Goal: Information Seeking & Learning: Check status

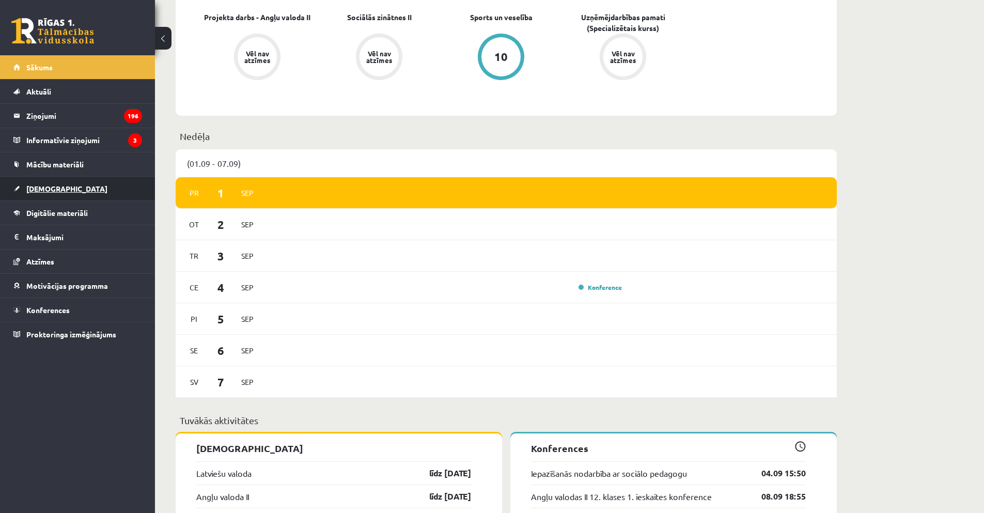
scroll to position [310, 0]
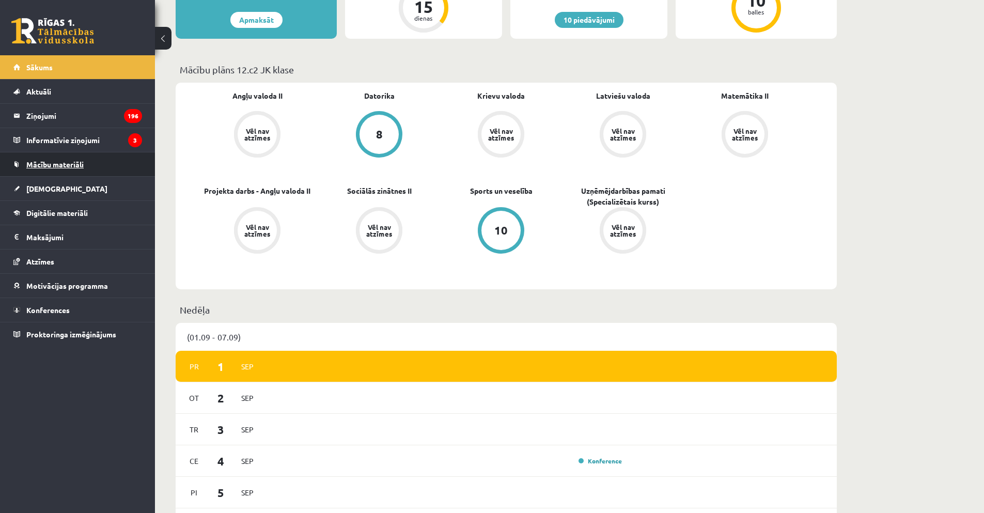
click at [58, 167] on span "Mācību materiāli" at bounding box center [54, 164] width 57 height 9
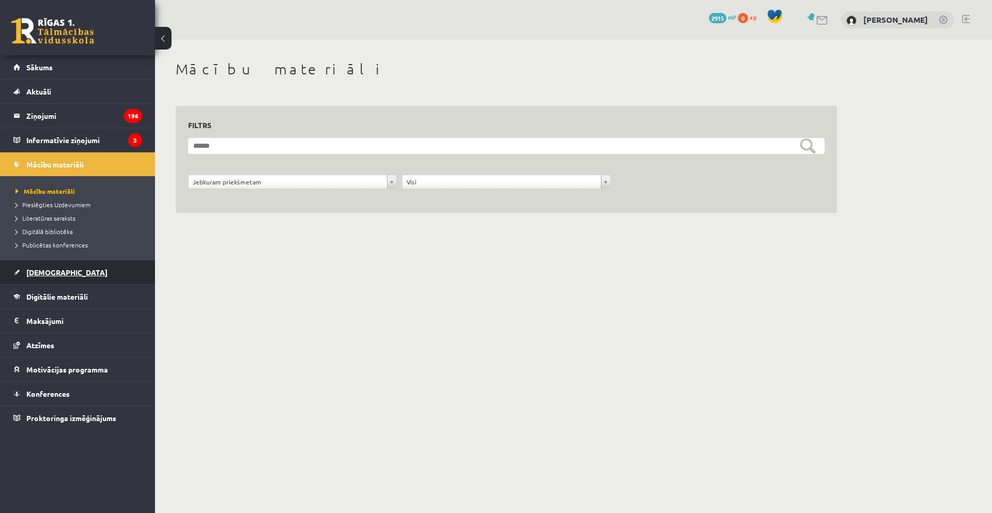
click at [58, 274] on link "[DEMOGRAPHIC_DATA]" at bounding box center [77, 272] width 129 height 24
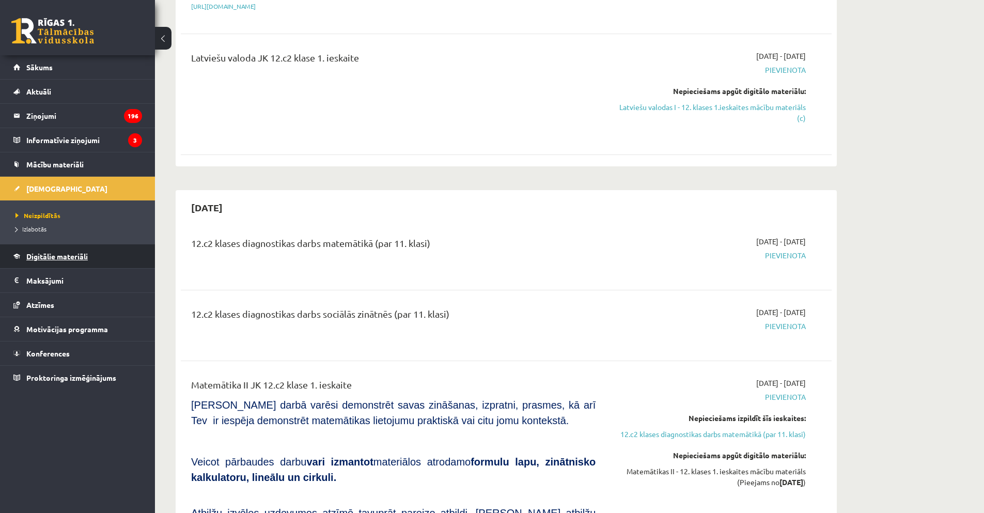
scroll to position [207, 0]
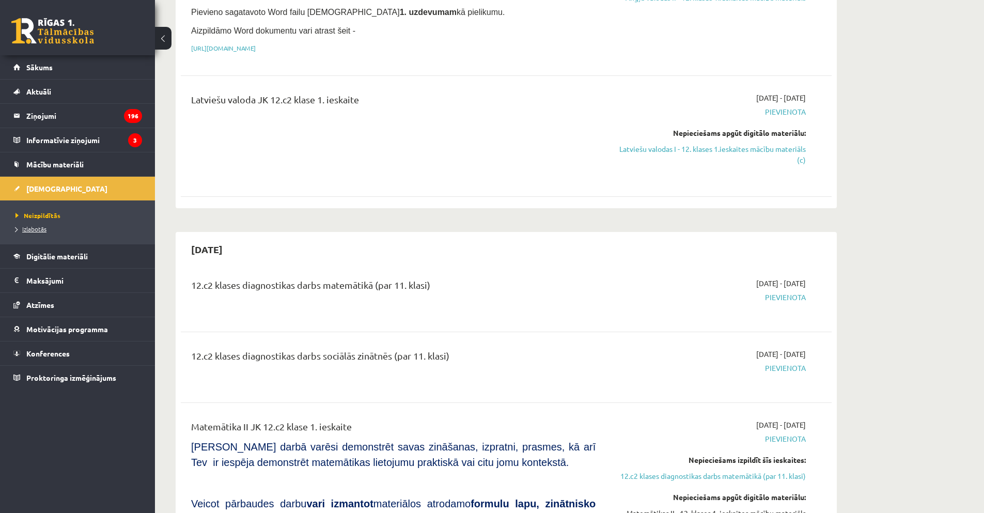
click at [42, 231] on span "Izlabotās" at bounding box center [31, 229] width 31 height 8
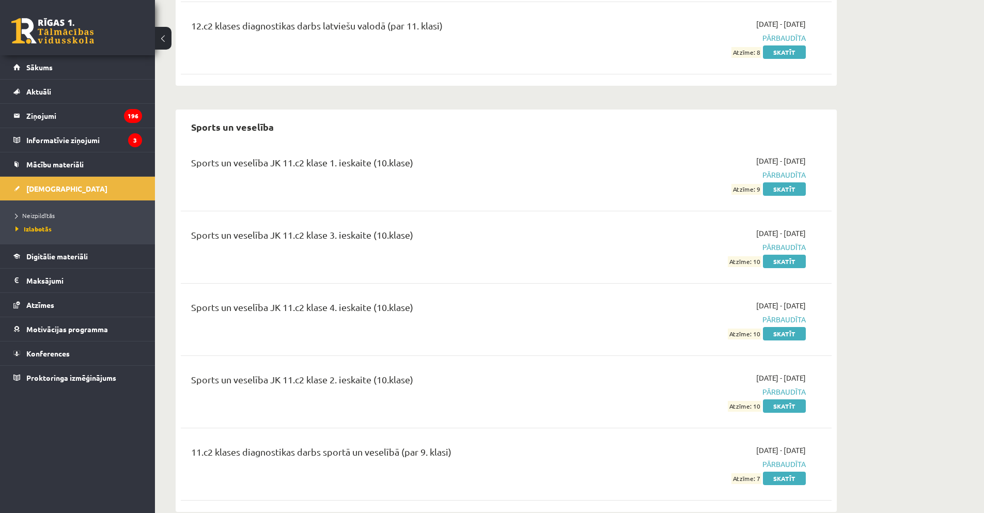
scroll to position [2123, 0]
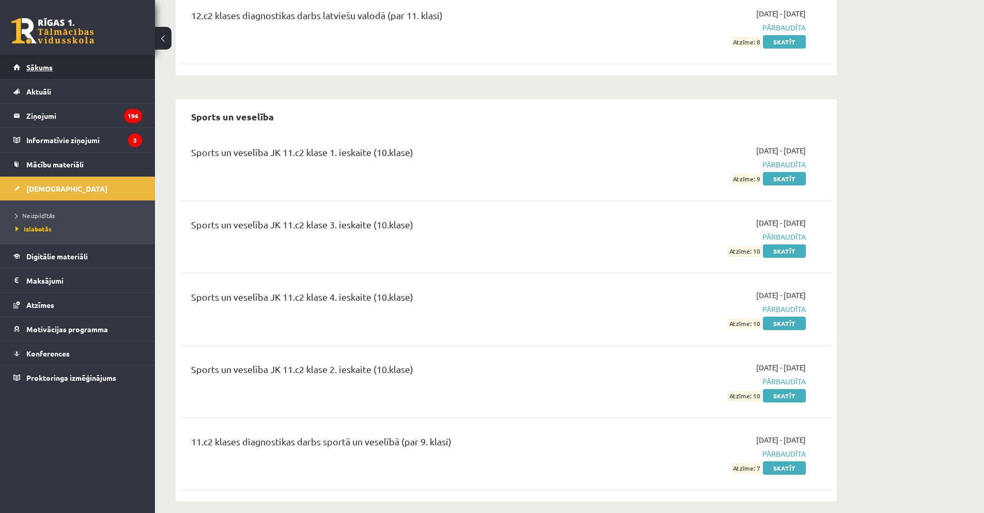
click at [48, 64] on span "Sākums" at bounding box center [39, 67] width 26 height 9
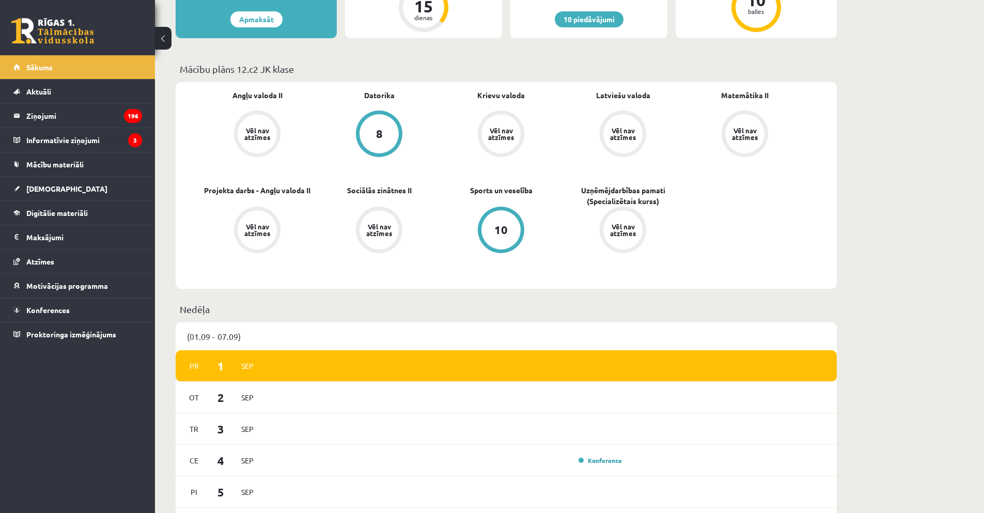
scroll to position [310, 0]
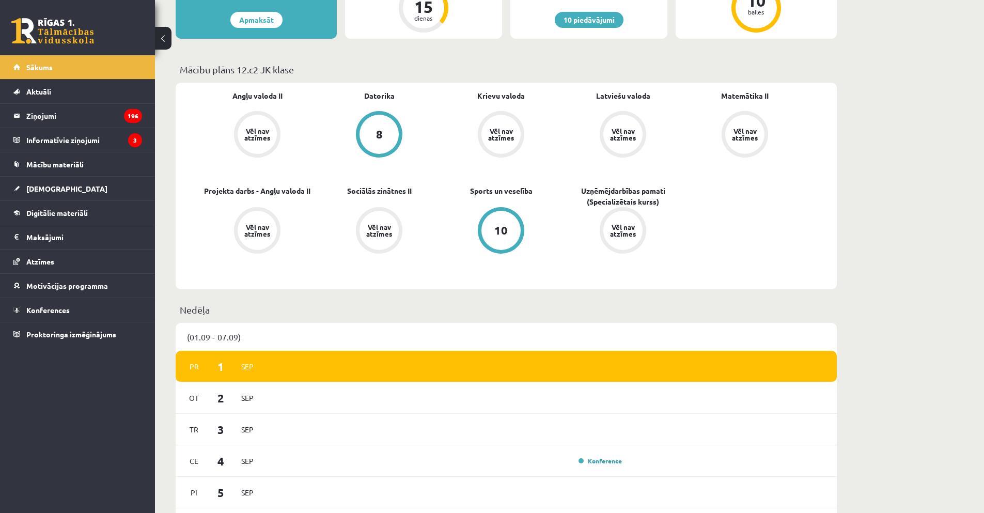
click at [399, 222] on div "Vēl nav atzīmes" at bounding box center [379, 230] width 47 height 47
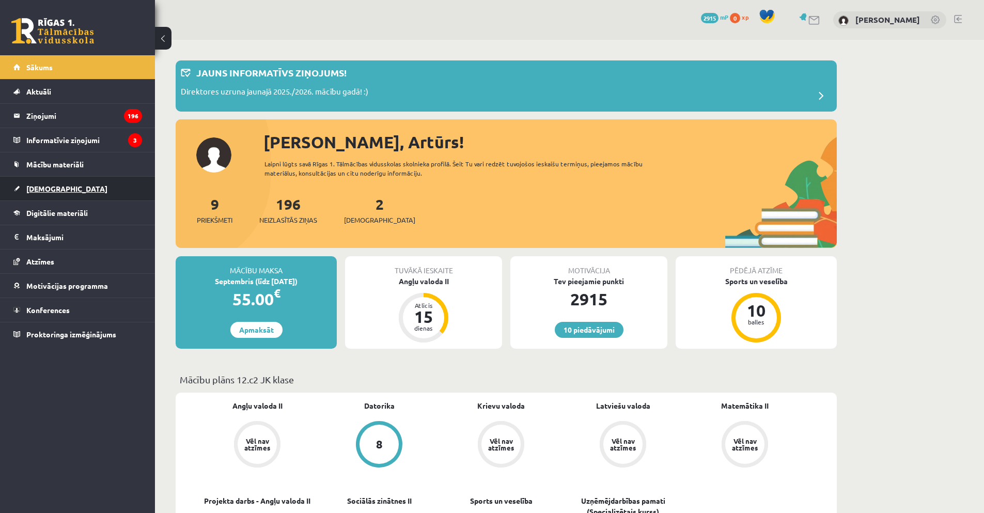
click at [97, 194] on link "[DEMOGRAPHIC_DATA]" at bounding box center [77, 189] width 129 height 24
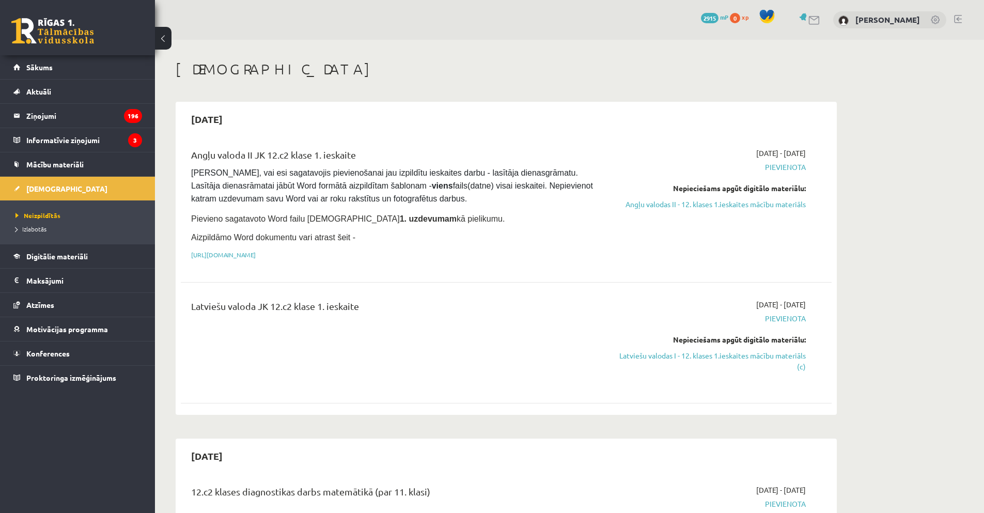
click at [35, 223] on li "Izlabotās" at bounding box center [80, 228] width 129 height 13
click at [30, 229] on span "Izlabotās" at bounding box center [34, 229] width 36 height 8
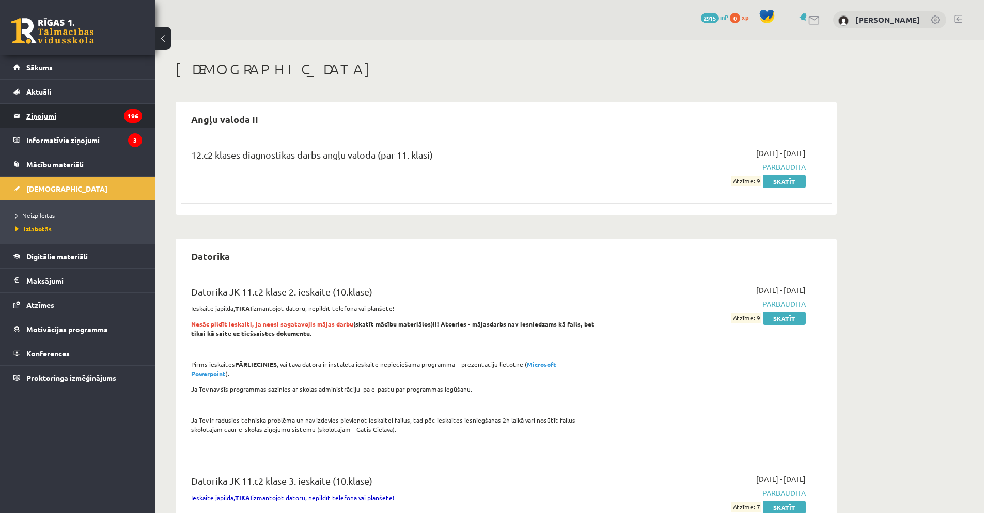
click at [103, 117] on legend "Ziņojumi 196" at bounding box center [84, 116] width 116 height 24
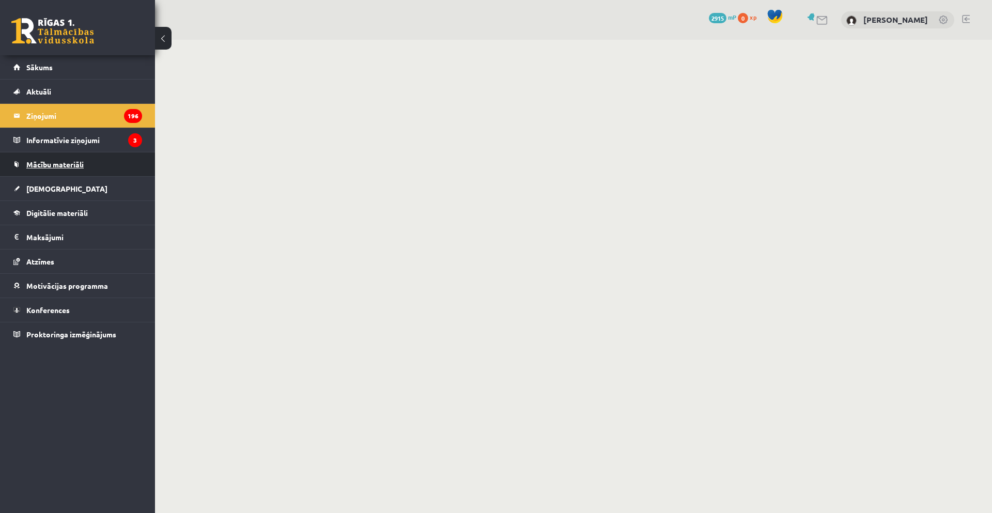
click at [81, 164] on span "Mācību materiāli" at bounding box center [54, 164] width 57 height 9
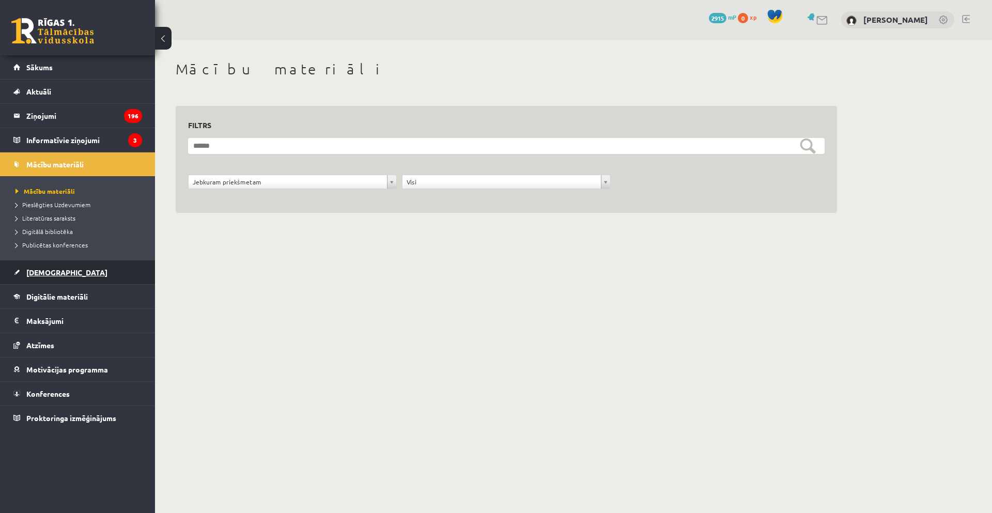
click at [67, 270] on link "[DEMOGRAPHIC_DATA]" at bounding box center [77, 272] width 129 height 24
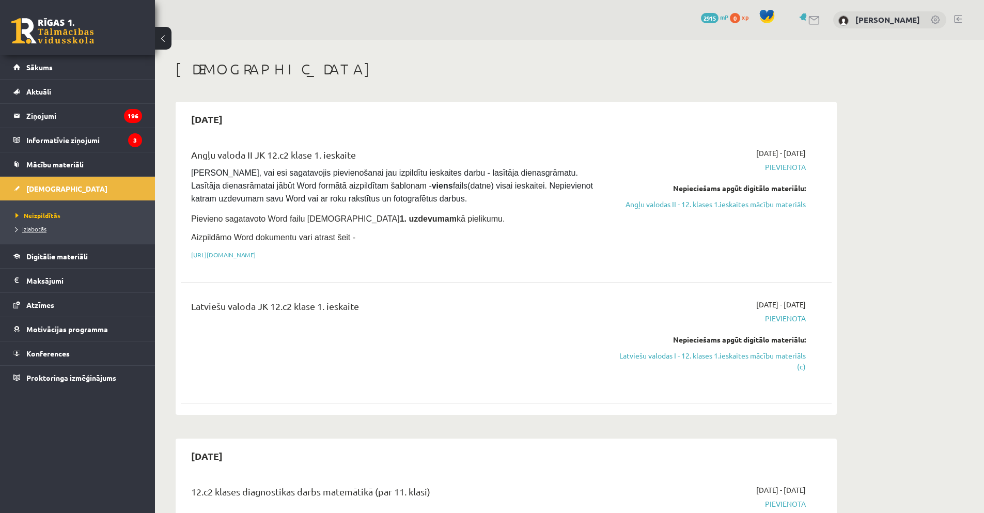
click at [51, 230] on link "Izlabotās" at bounding box center [80, 228] width 129 height 9
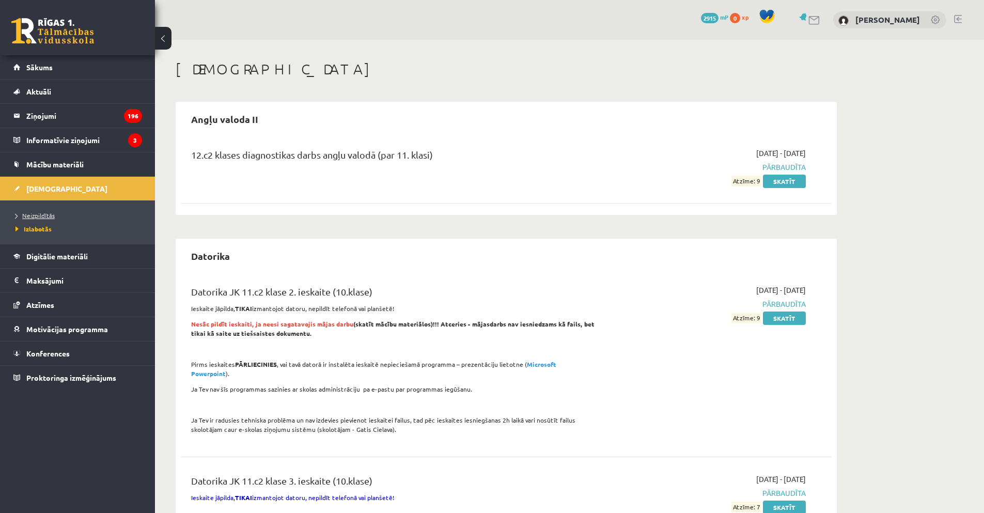
click at [45, 215] on span "Neizpildītās" at bounding box center [35, 215] width 39 height 8
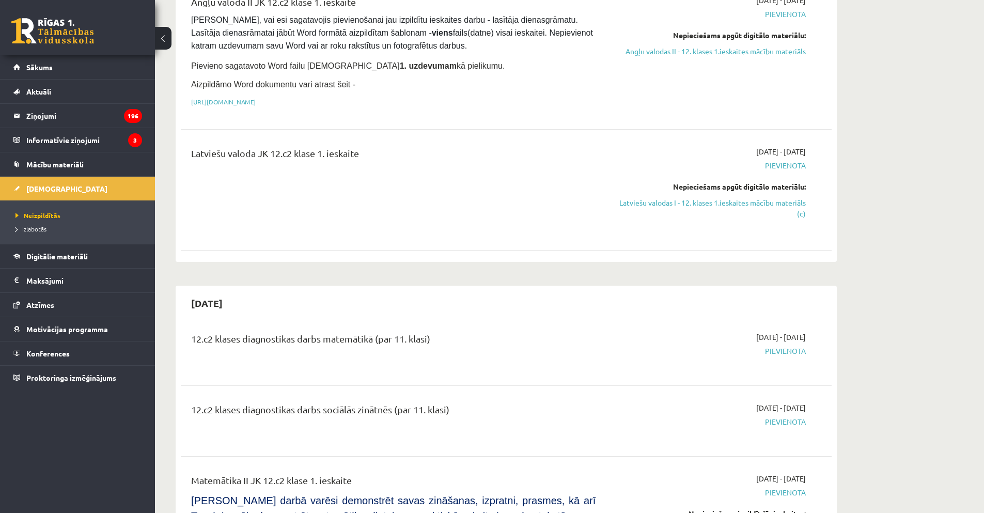
scroll to position [155, 0]
click at [35, 224] on link "Izlabotās" at bounding box center [80, 228] width 129 height 9
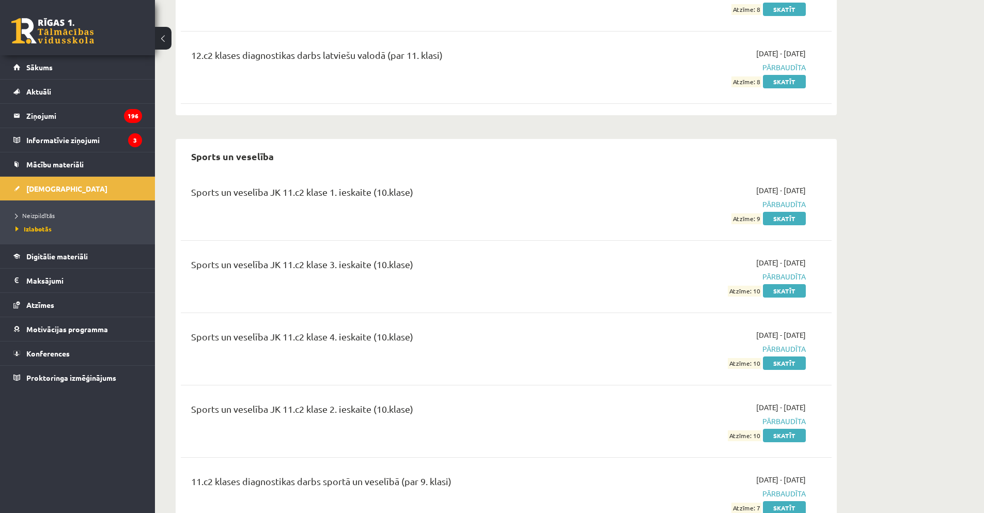
scroll to position [2123, 0]
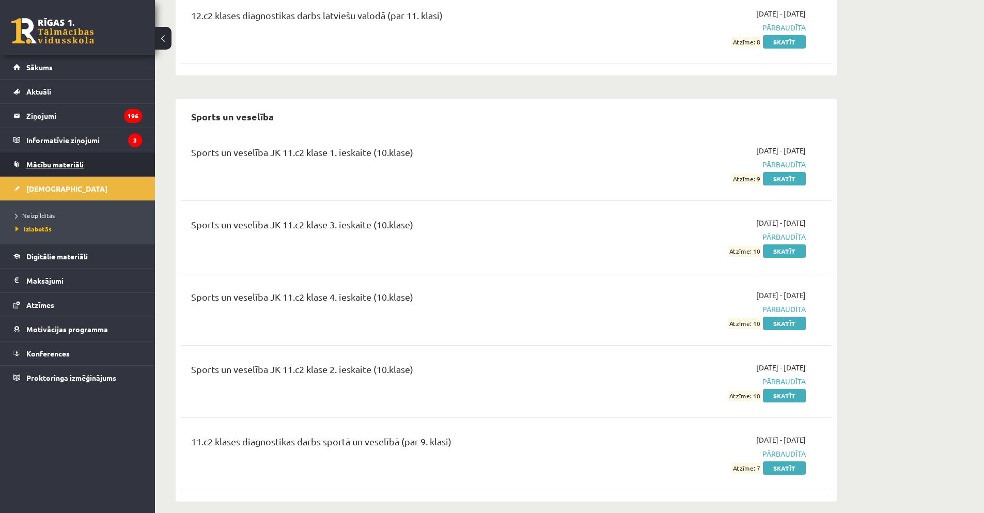
click at [75, 167] on span "Mācību materiāli" at bounding box center [54, 164] width 57 height 9
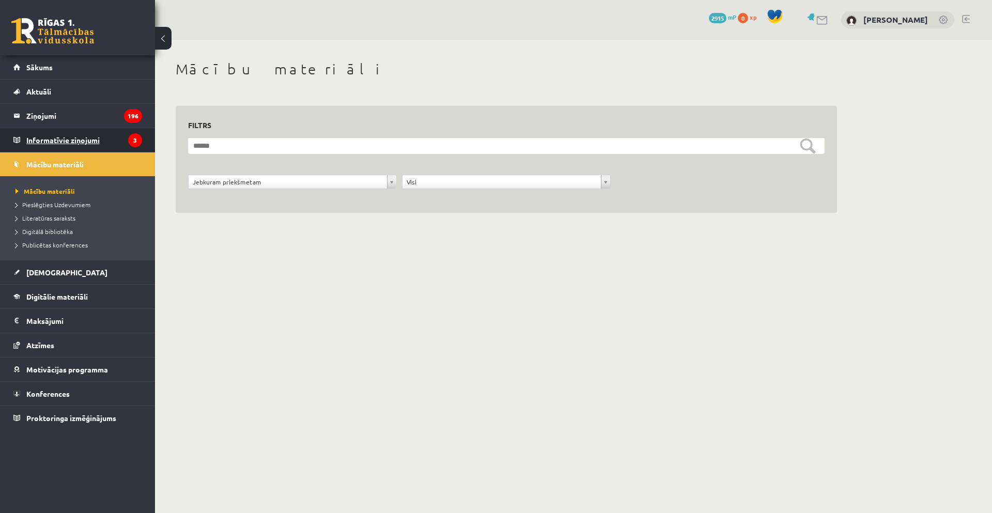
click at [97, 142] on legend "Informatīvie ziņojumi 3" at bounding box center [84, 140] width 116 height 24
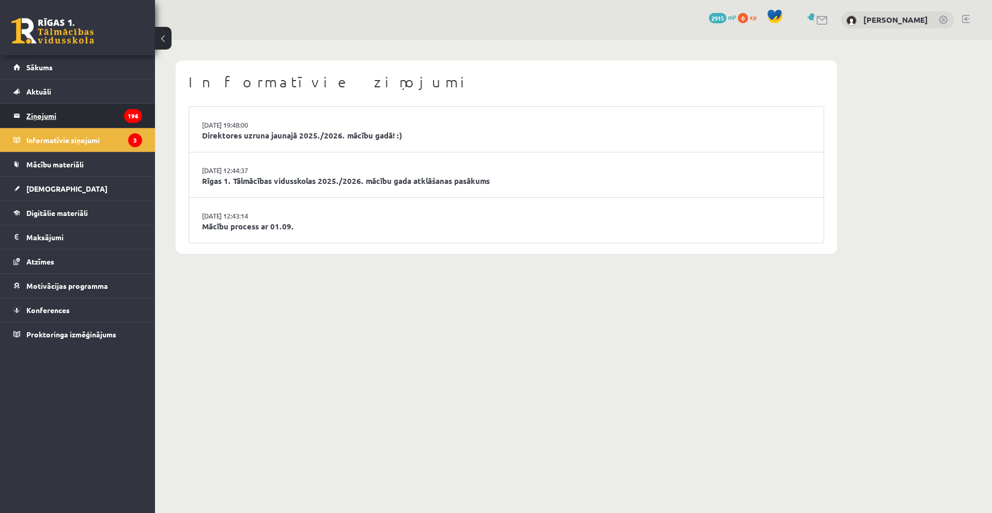
click at [97, 125] on legend "Ziņojumi 196" at bounding box center [84, 116] width 116 height 24
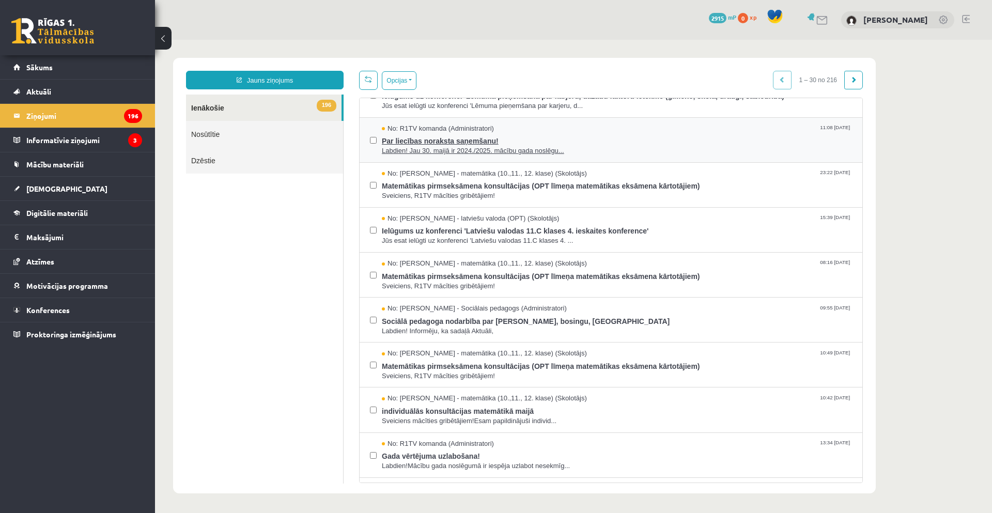
scroll to position [207, 0]
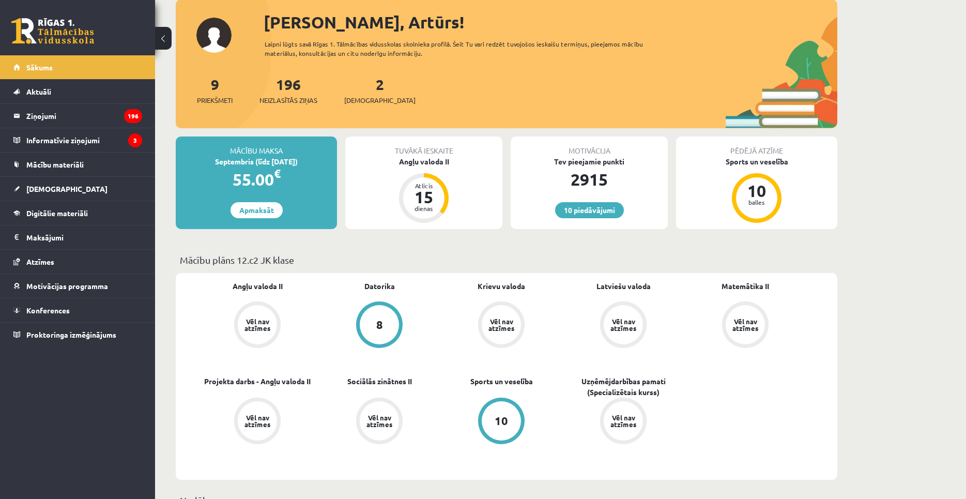
scroll to position [52, 0]
